Goal: Communication & Community: Answer question/provide support

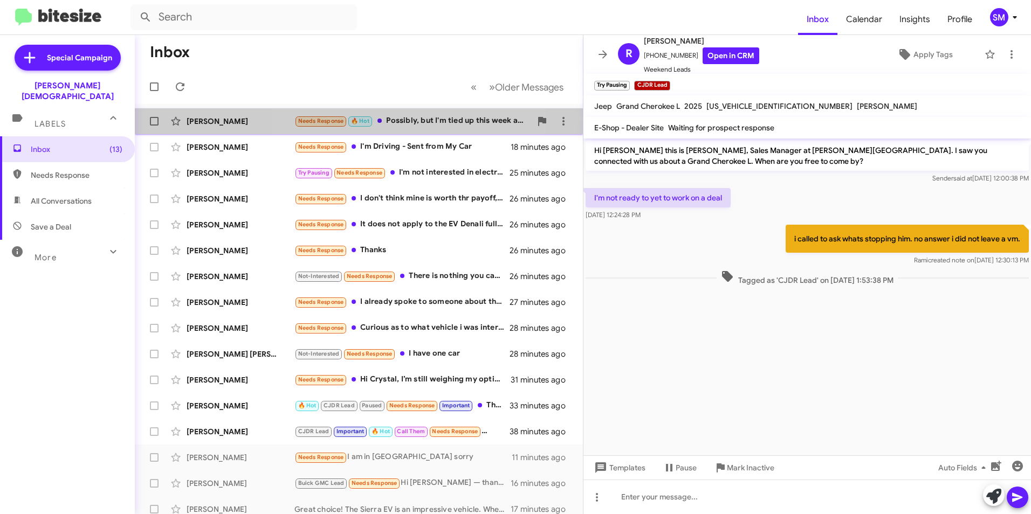
click at [400, 118] on div "Needs Response 🔥 Hot Possibly, but I'm tied up this week and out of country nex…" at bounding box center [412, 121] width 237 height 12
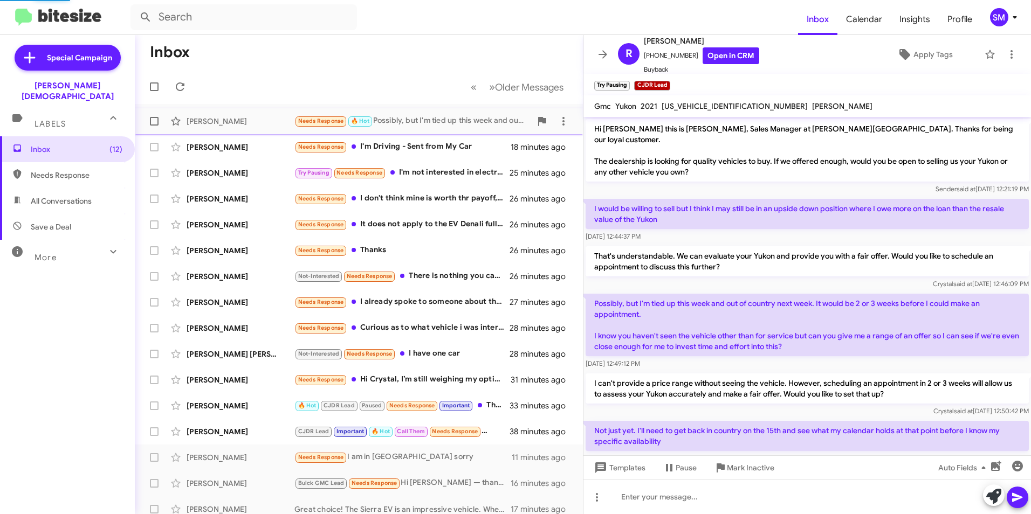
scroll to position [16, 0]
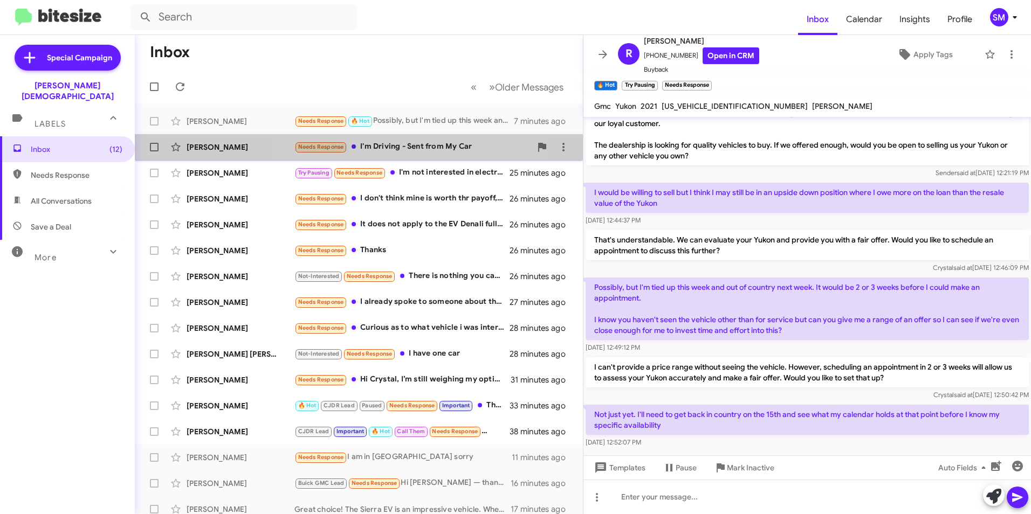
click at [406, 144] on div "Needs Response I'm Driving - Sent from My Car" at bounding box center [412, 147] width 237 height 12
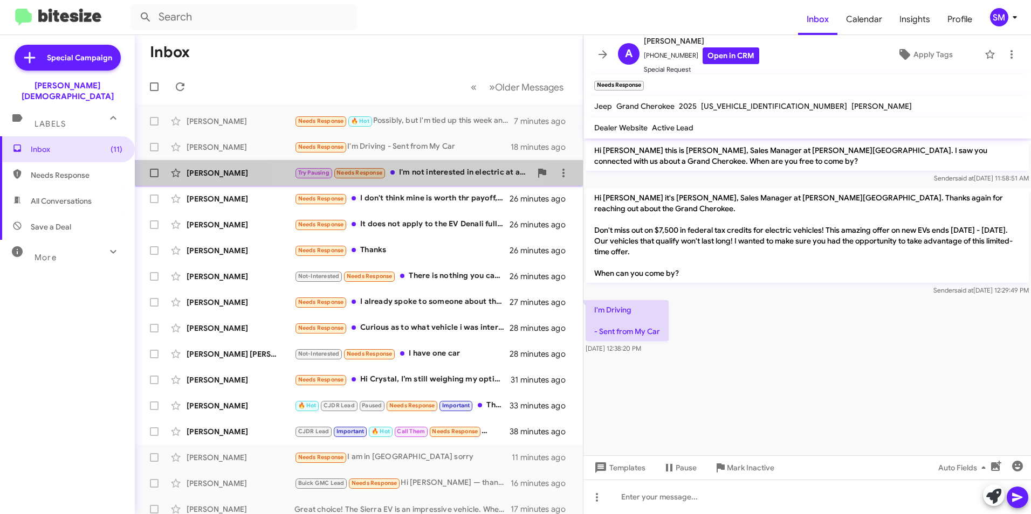
click at [406, 164] on div "[PERSON_NAME] Try Pausing Needs Response I'm not interested in electric at all.…" at bounding box center [358, 173] width 431 height 22
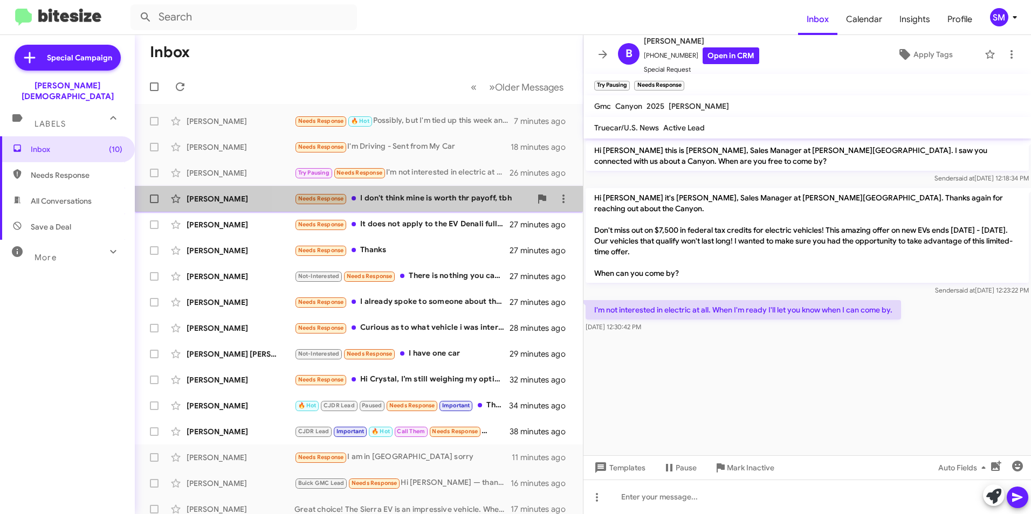
click at [426, 199] on div "Needs Response I don't think mine is worth thr payoff, tbh" at bounding box center [412, 198] width 237 height 12
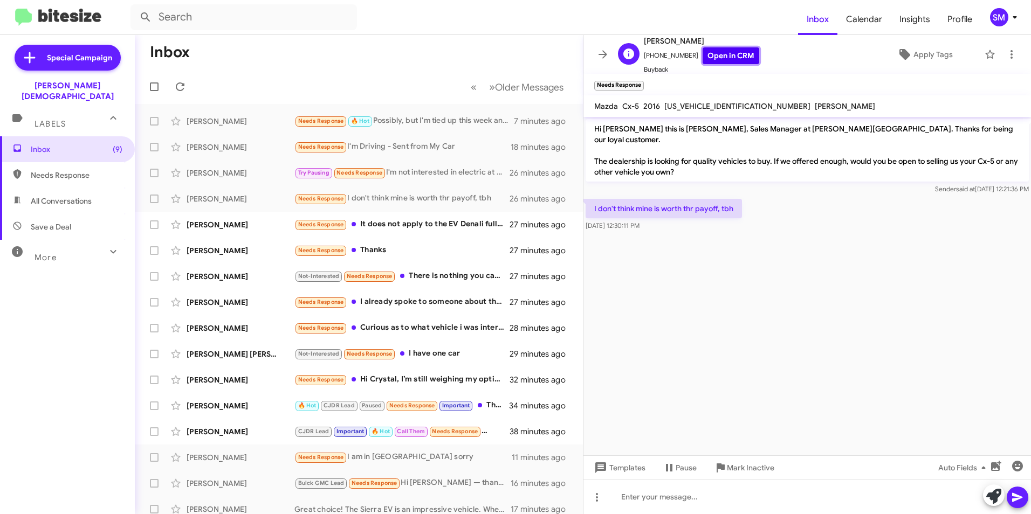
click at [718, 49] on link "Open in CRM" at bounding box center [730, 55] width 57 height 17
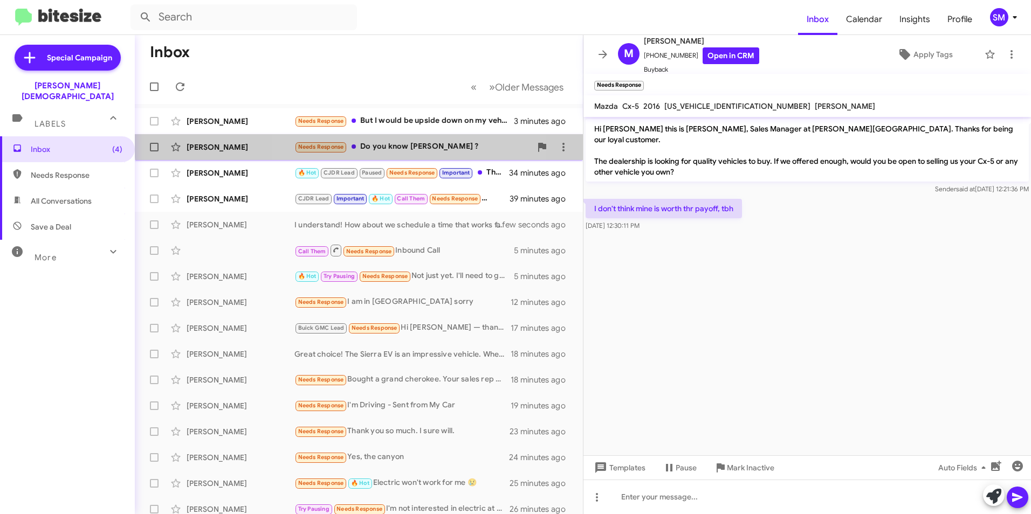
click at [376, 142] on div "Needs Response Do you know [PERSON_NAME] ?" at bounding box center [412, 147] width 237 height 12
